Goal: Information Seeking & Learning: Learn about a topic

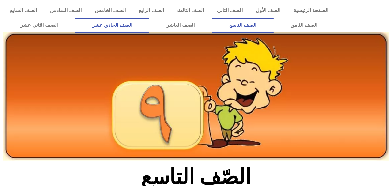
click at [133, 25] on link "الصف الحادي عشر" at bounding box center [112, 25] width 74 height 15
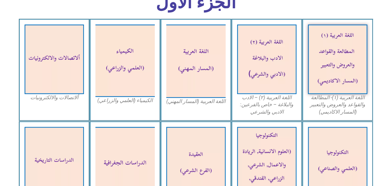
scroll to position [261, 0]
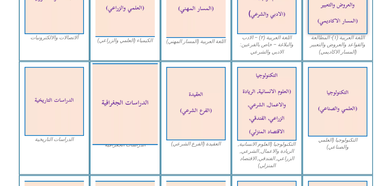
click at [128, 108] on img at bounding box center [125, 104] width 65 height 82
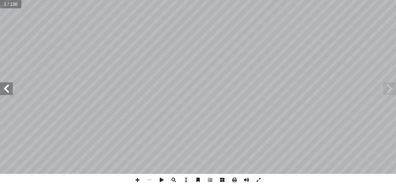
click at [9, 86] on span at bounding box center [6, 88] width 13 height 13
click at [148, 175] on span at bounding box center [150, 180] width 12 height 12
click at [394, 89] on span at bounding box center [390, 88] width 13 height 13
